Goal: Complete application form: Complete application form

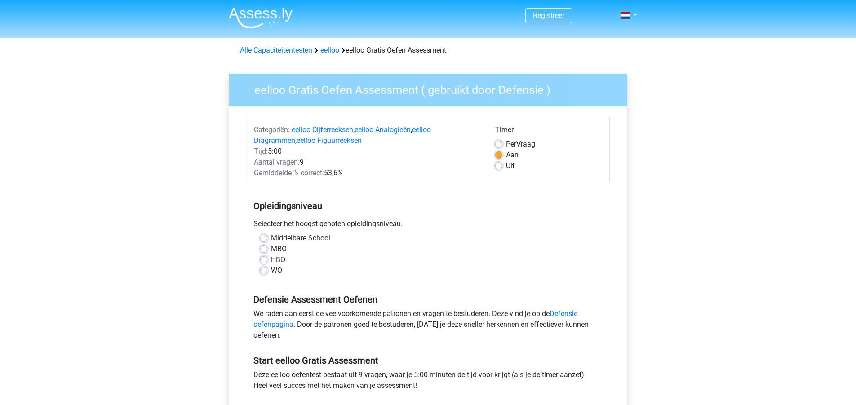
scroll to position [45, 0]
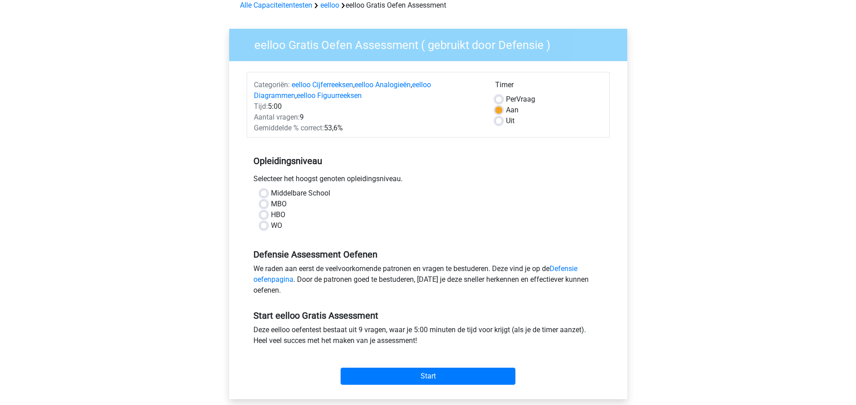
click at [301, 192] on label "Middelbare School" at bounding box center [300, 193] width 59 height 11
click at [267, 192] on input "Middelbare School" at bounding box center [263, 192] width 7 height 9
radio input "true"
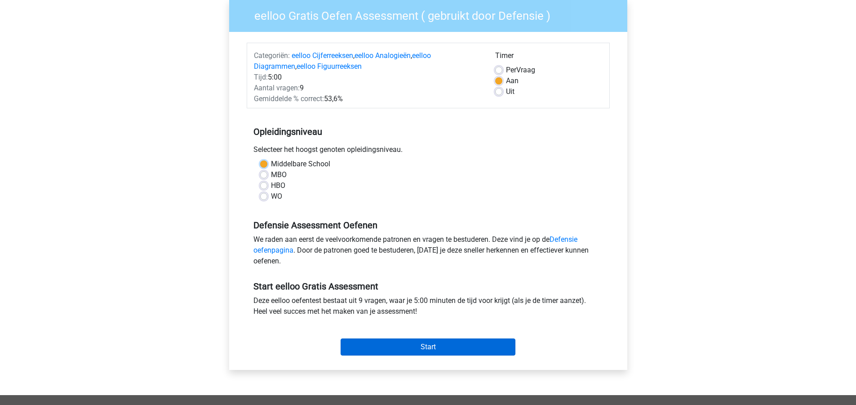
scroll to position [90, 0]
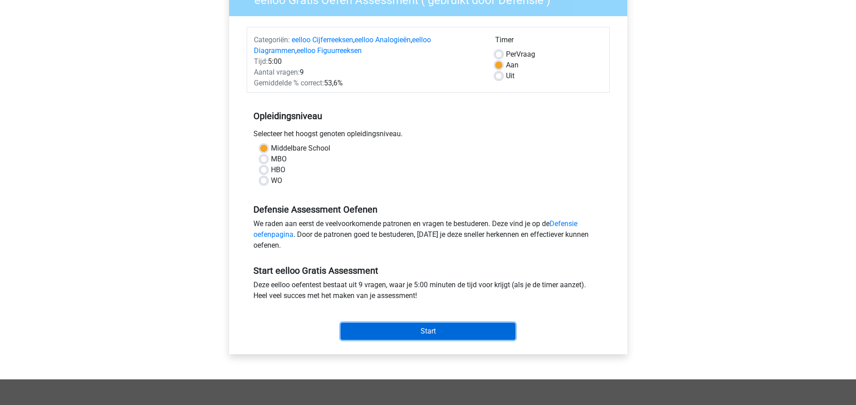
click at [437, 328] on input "Start" at bounding box center [428, 331] width 175 height 17
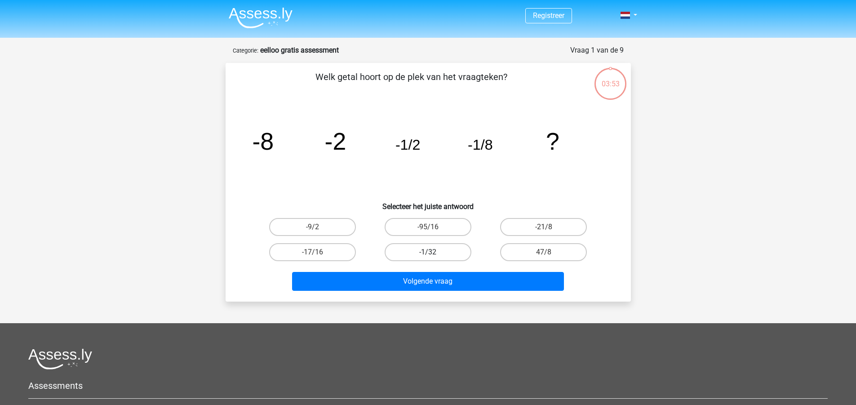
click at [454, 252] on label "-1/32" at bounding box center [428, 252] width 87 height 18
click at [434, 252] on input "-1/32" at bounding box center [431, 255] width 6 height 6
radio input "true"
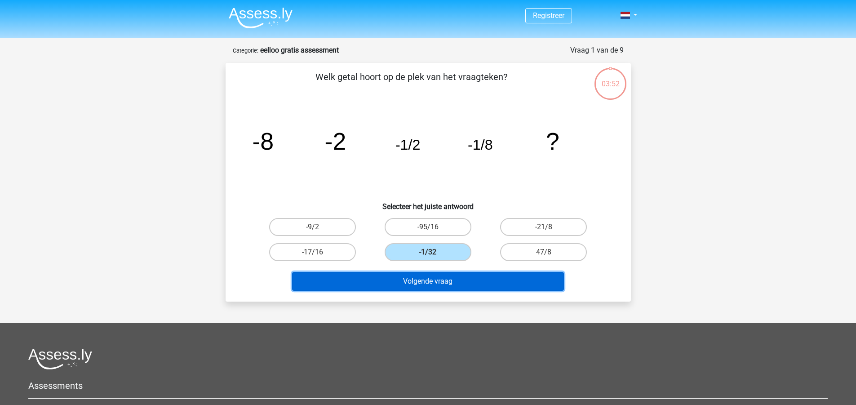
click at [458, 276] on button "Volgende vraag" at bounding box center [428, 281] width 272 height 19
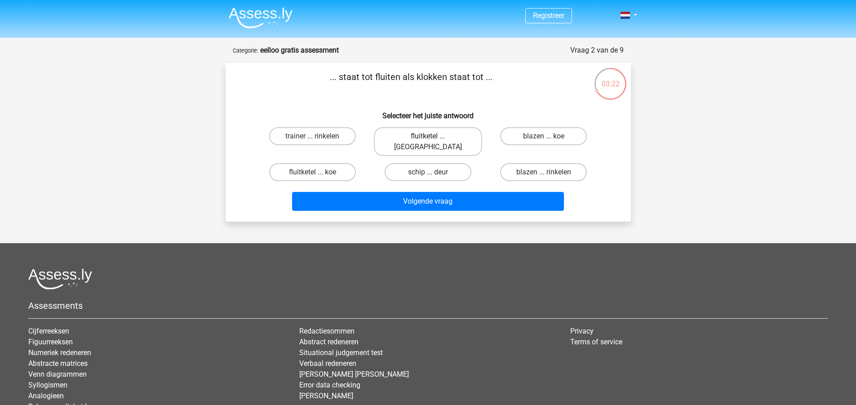
click at [448, 138] on label "fluitketel ... [GEOGRAPHIC_DATA]" at bounding box center [428, 141] width 108 height 29
click at [434, 138] on input "fluitketel ... [GEOGRAPHIC_DATA]" at bounding box center [431, 139] width 6 height 6
radio input "true"
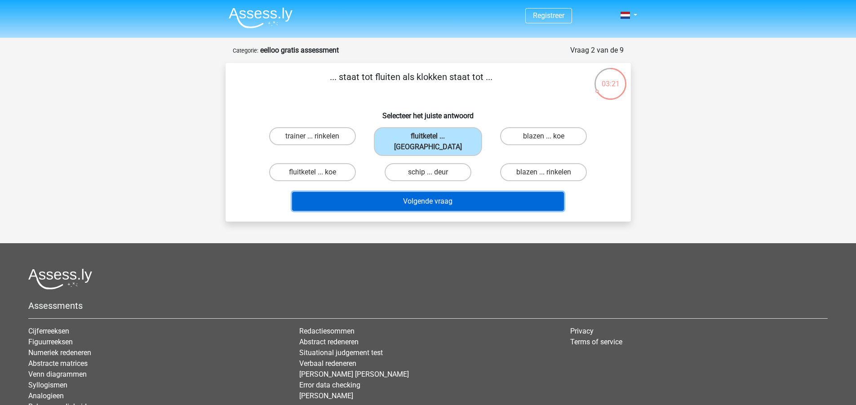
click at [459, 192] on button "Volgende vraag" at bounding box center [428, 201] width 272 height 19
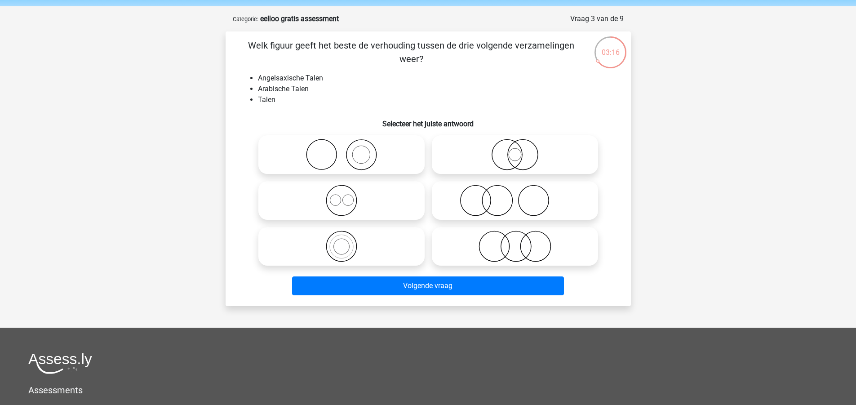
scroll to position [45, 0]
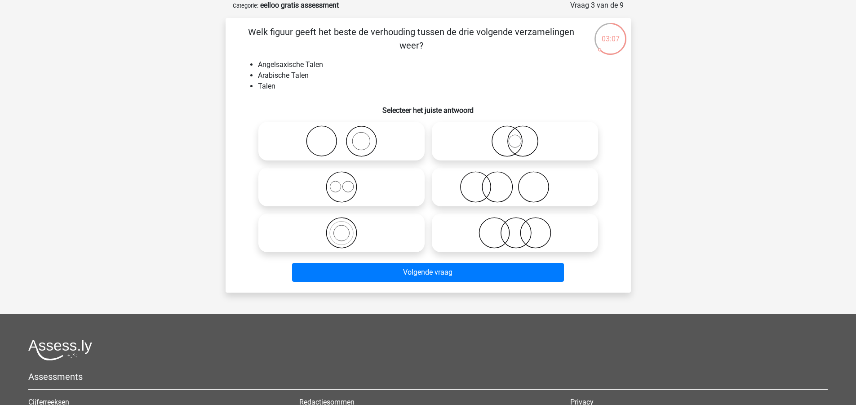
click at [353, 186] on icon at bounding box center [341, 186] width 159 height 31
click at [347, 183] on input "radio" at bounding box center [345, 180] width 6 height 6
radio input "true"
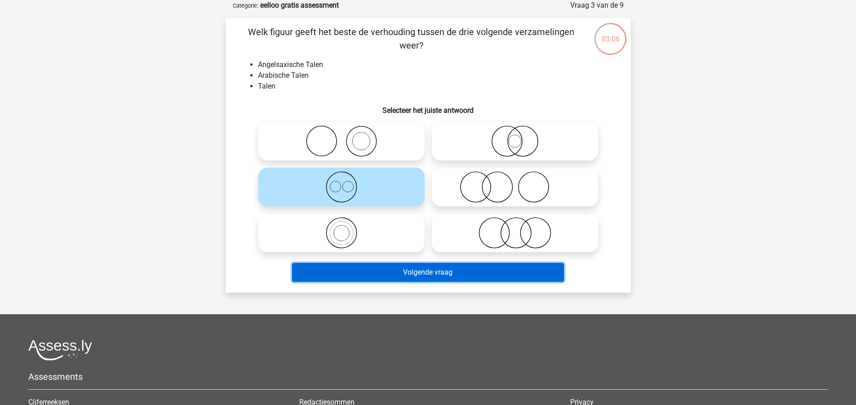
click at [422, 271] on button "Volgende vraag" at bounding box center [428, 272] width 272 height 19
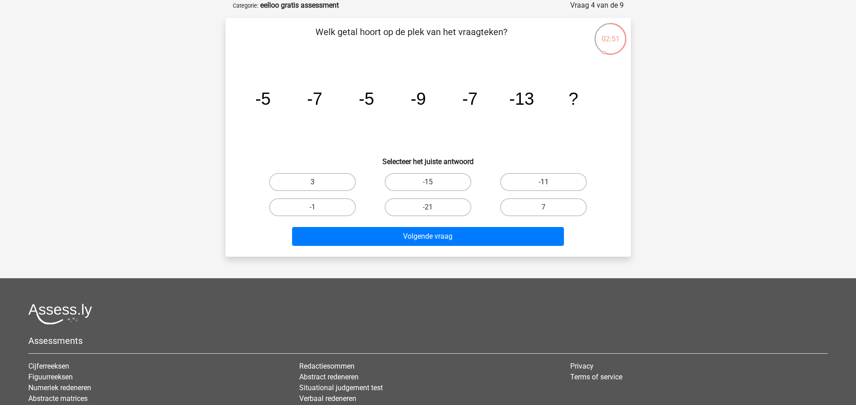
click at [539, 180] on label "-11" at bounding box center [543, 182] width 87 height 18
click at [544, 182] on input "-11" at bounding box center [547, 185] width 6 height 6
radio input "true"
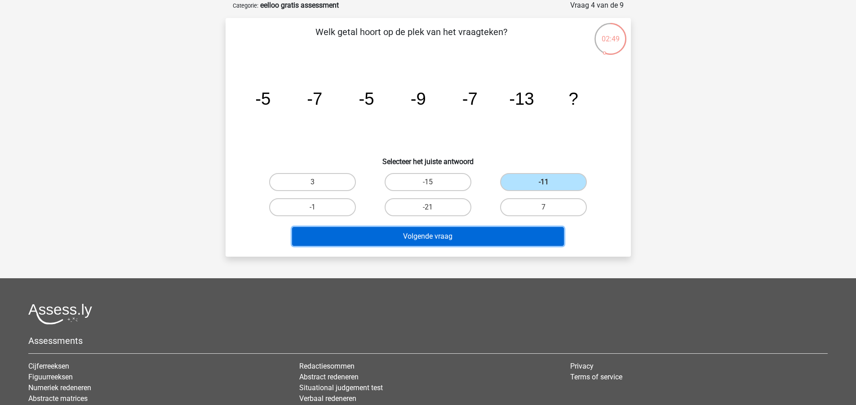
click at [468, 236] on button "Volgende vraag" at bounding box center [428, 236] width 272 height 19
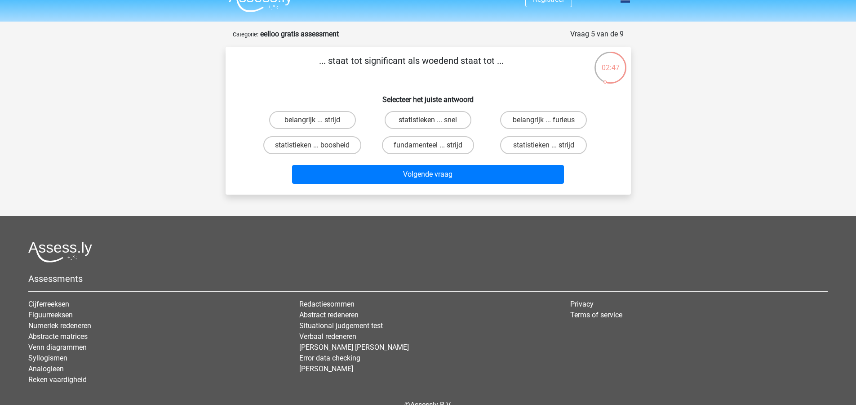
scroll to position [0, 0]
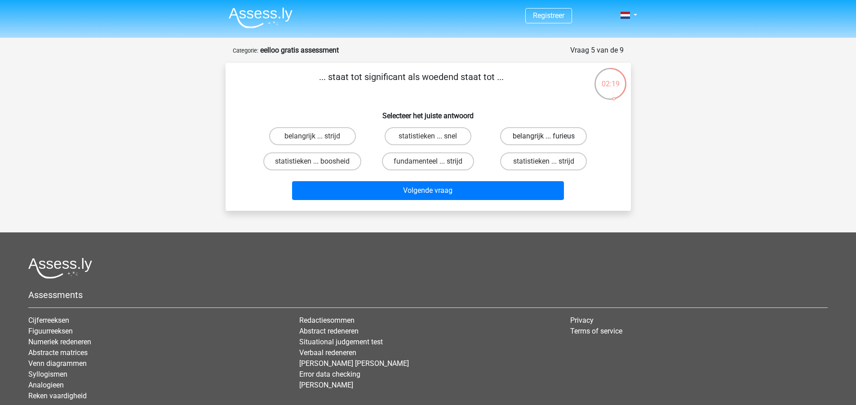
click at [553, 134] on label "belangrijk ... furieus" at bounding box center [543, 136] width 87 height 18
click at [550, 136] on input "belangrijk ... furieus" at bounding box center [547, 139] width 6 height 6
radio input "true"
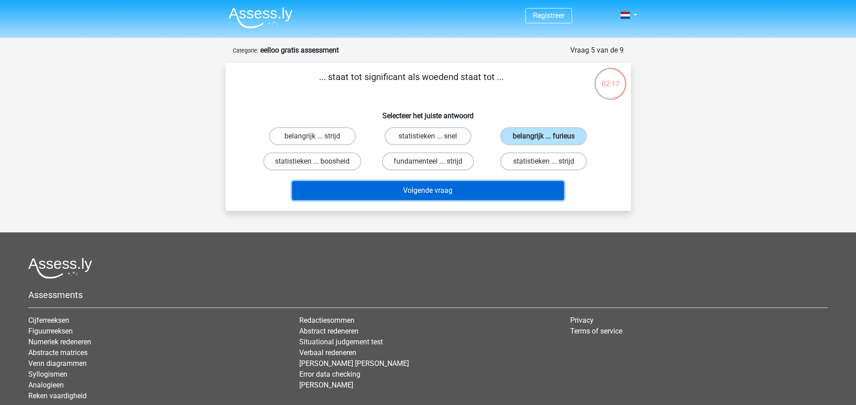
click at [473, 191] on button "Volgende vraag" at bounding box center [428, 190] width 272 height 19
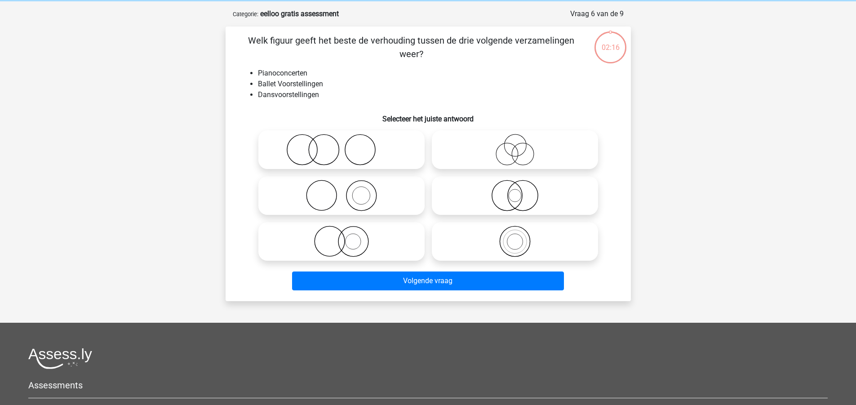
scroll to position [45, 0]
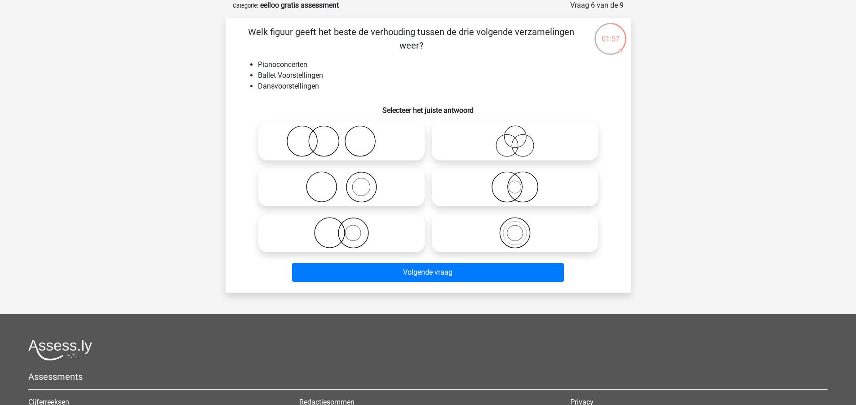
click at [352, 187] on icon at bounding box center [341, 186] width 159 height 31
click at [347, 183] on input "radio" at bounding box center [345, 180] width 6 height 6
radio input "true"
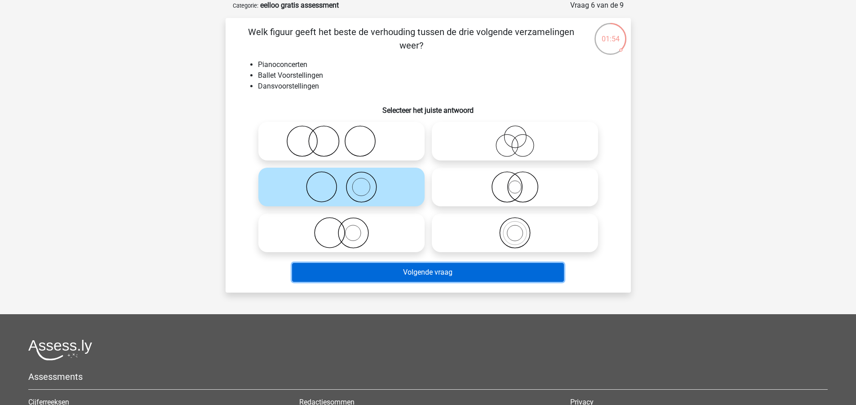
click at [434, 269] on button "Volgende vraag" at bounding box center [428, 272] width 272 height 19
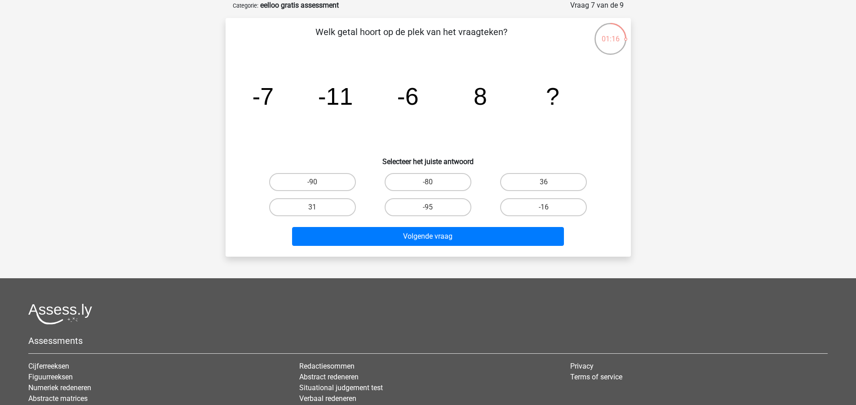
drag, startPoint x: 477, startPoint y: 88, endPoint x: 426, endPoint y: 81, distance: 51.2
click at [426, 81] on icon "image/svg+xml -7 -11 -6 8 ?" at bounding box center [428, 104] width 362 height 91
click at [539, 207] on label "-16" at bounding box center [543, 207] width 87 height 18
click at [544, 207] on input "-16" at bounding box center [547, 210] width 6 height 6
radio input "true"
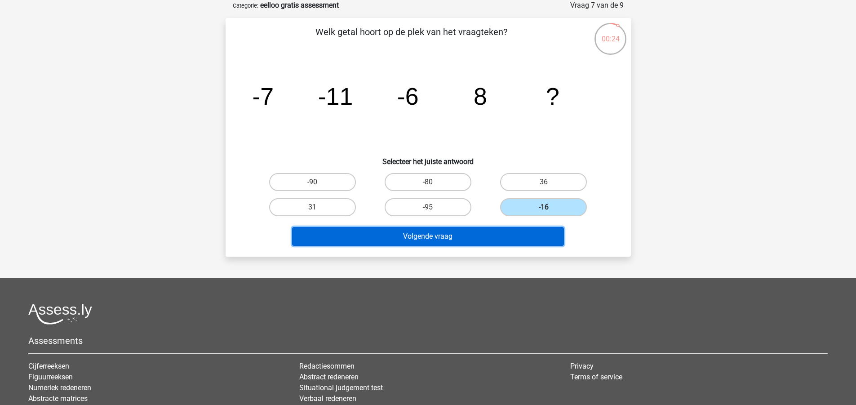
click at [488, 228] on button "Volgende vraag" at bounding box center [428, 236] width 272 height 19
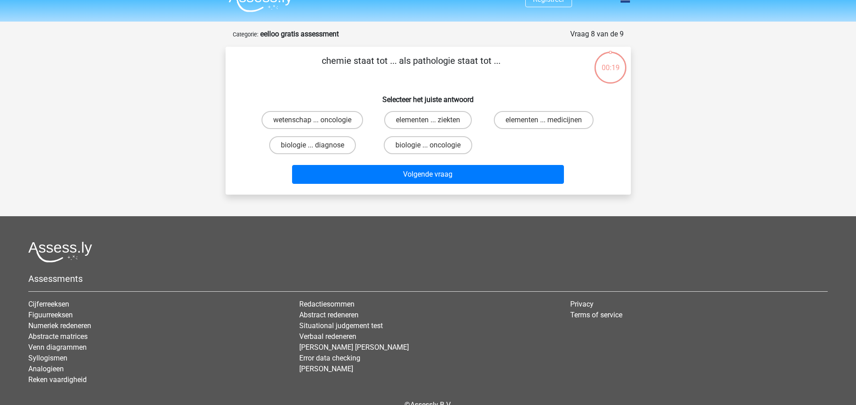
scroll to position [0, 0]
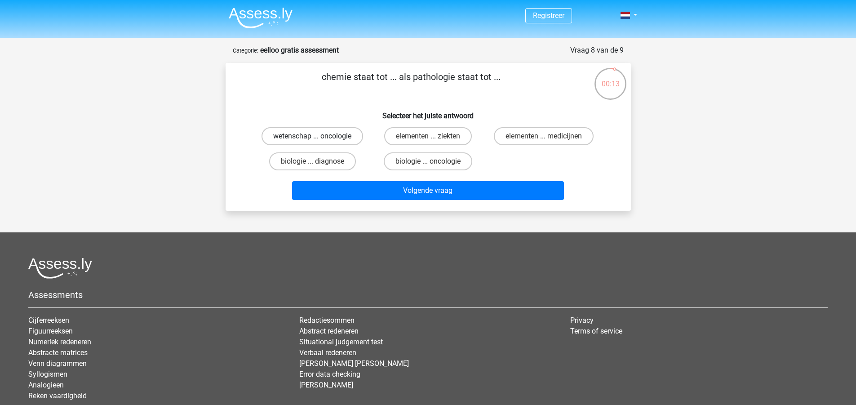
drag, startPoint x: 338, startPoint y: 137, endPoint x: 345, endPoint y: 138, distance: 7.2
click at [338, 137] on label "wetenschap ... oncologie" at bounding box center [313, 136] width 102 height 18
click at [318, 137] on input "wetenschap ... oncologie" at bounding box center [315, 139] width 6 height 6
radio input "true"
click at [536, 137] on label "elementen ... medicijnen" at bounding box center [544, 136] width 100 height 18
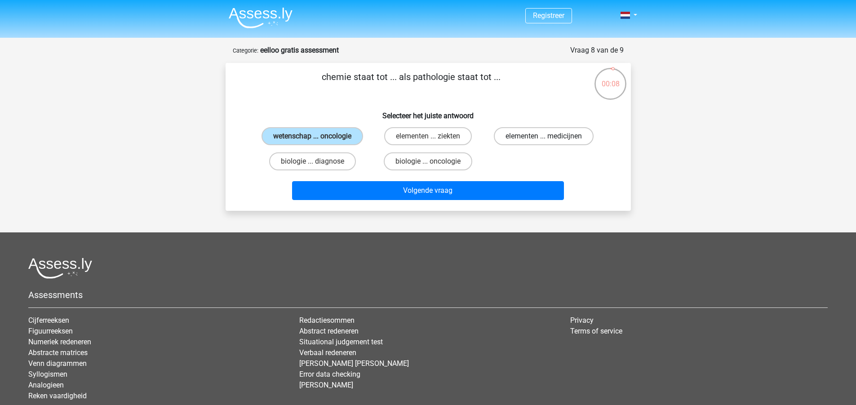
click at [544, 137] on input "elementen ... medicijnen" at bounding box center [547, 139] width 6 height 6
radio input "true"
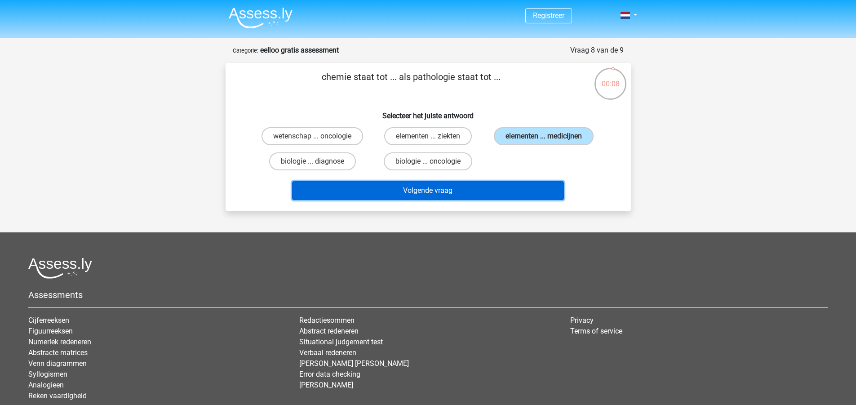
click at [483, 185] on button "Volgende vraag" at bounding box center [428, 190] width 272 height 19
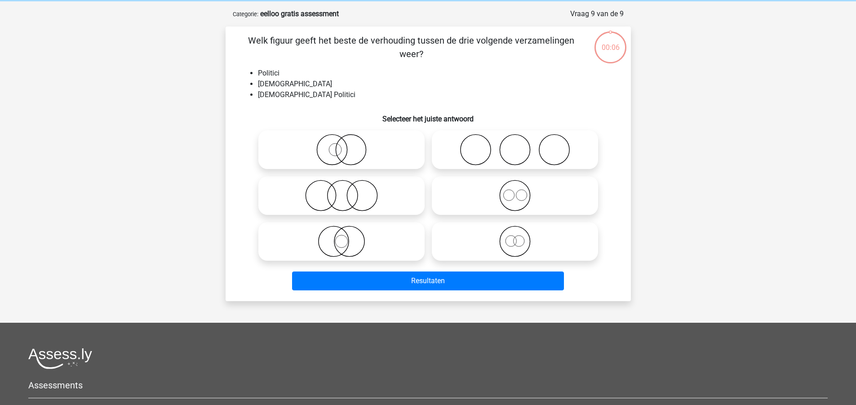
scroll to position [45, 0]
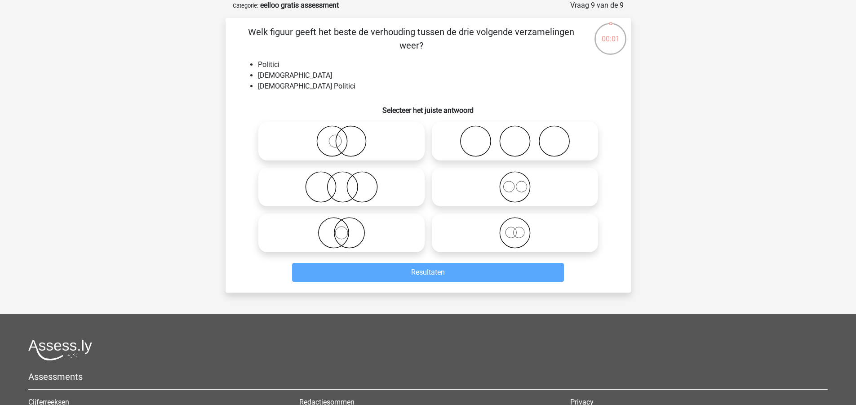
click at [355, 229] on icon at bounding box center [341, 232] width 159 height 31
click at [347, 228] on input "radio" at bounding box center [345, 226] width 6 height 6
radio input "true"
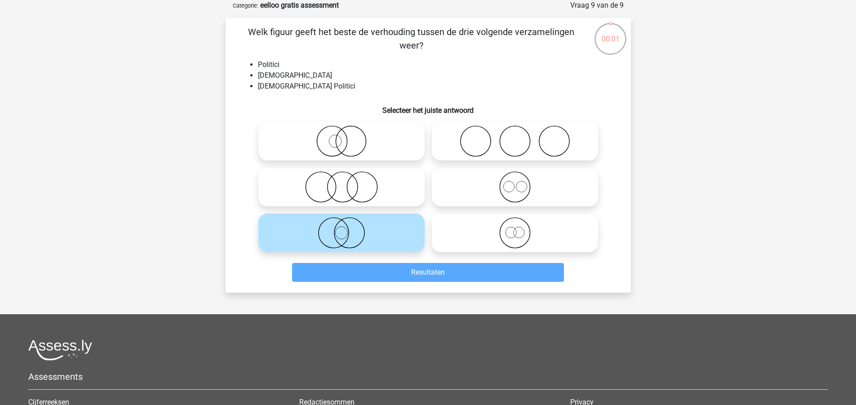
click at [562, 239] on icon at bounding box center [515, 232] width 159 height 31
click at [521, 228] on input "radio" at bounding box center [518, 226] width 6 height 6
radio input "true"
